Goal: Navigation & Orientation: Go to known website

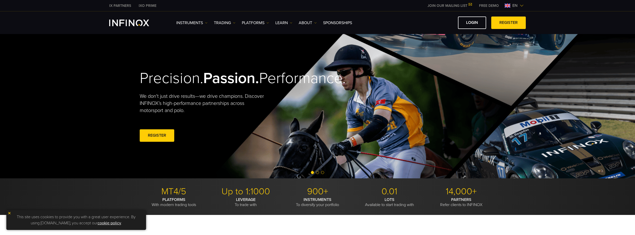
click at [522, 6] on img at bounding box center [522, 6] width 4 height 4
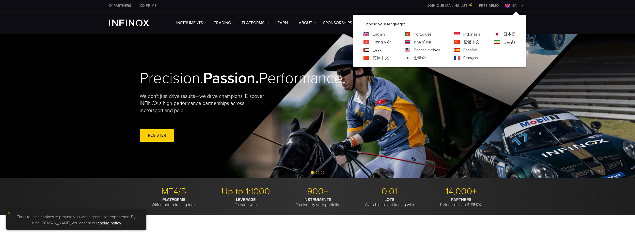
click at [425, 33] on link "Português" at bounding box center [423, 34] width 18 height 6
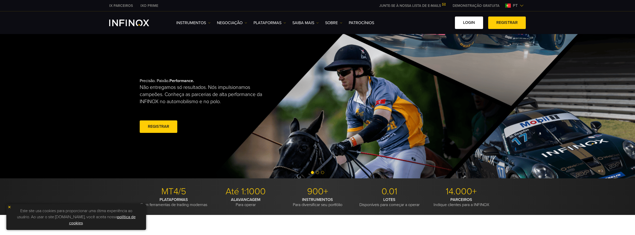
click at [468, 23] on link "Login" at bounding box center [469, 23] width 28 height 12
